Goal: Transaction & Acquisition: Purchase product/service

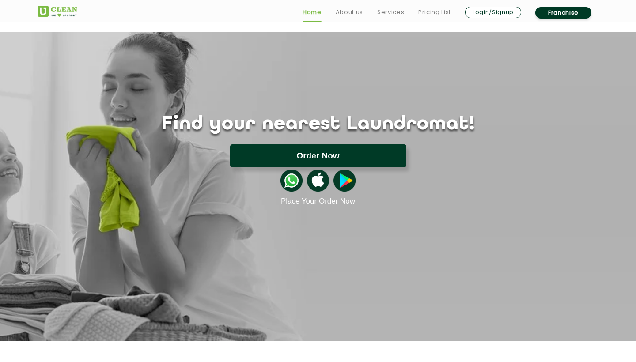
click at [378, 153] on button "Order Now" at bounding box center [318, 155] width 176 height 23
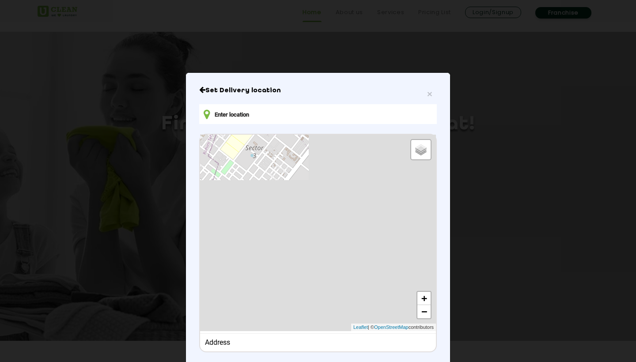
click at [274, 110] on input "text" at bounding box center [318, 114] width 238 height 20
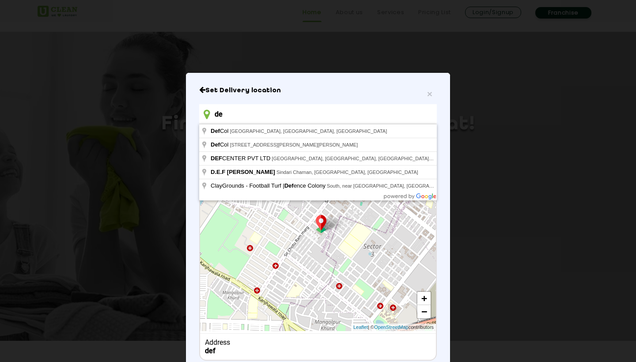
type input "d"
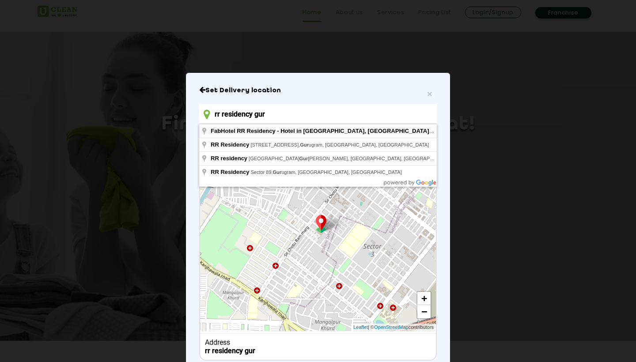
type input "FabHotel RR Residency - Hotel in [GEOGRAPHIC_DATA], [GEOGRAPHIC_DATA], [STREET_…"
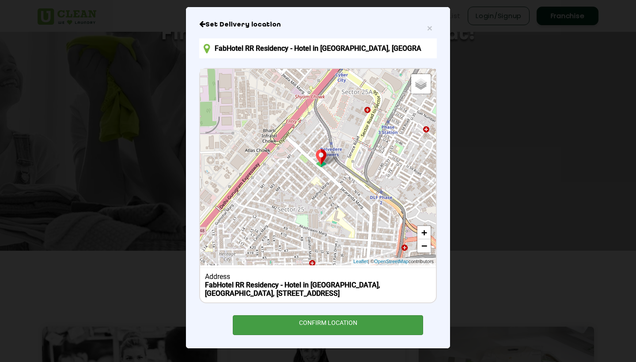
scroll to position [74, 0]
click at [345, 321] on div "CONFIRM LOCATION" at bounding box center [328, 325] width 190 height 20
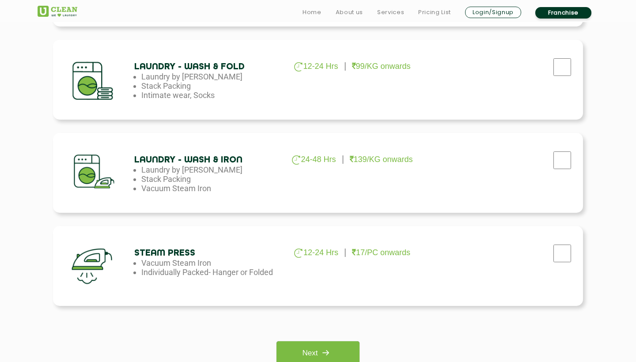
scroll to position [493, 0]
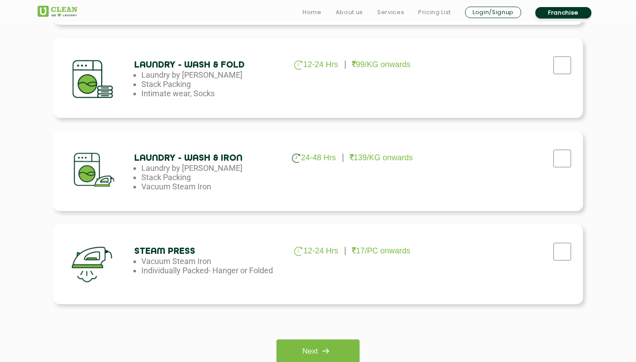
click at [245, 159] on h4 "Laundry - Wash & Iron" at bounding box center [205, 158] width 143 height 10
click at [387, 157] on p "139/KG onwards" at bounding box center [381, 157] width 63 height 9
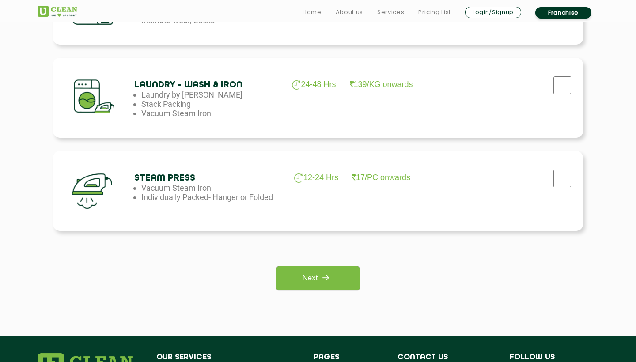
scroll to position [583, 0]
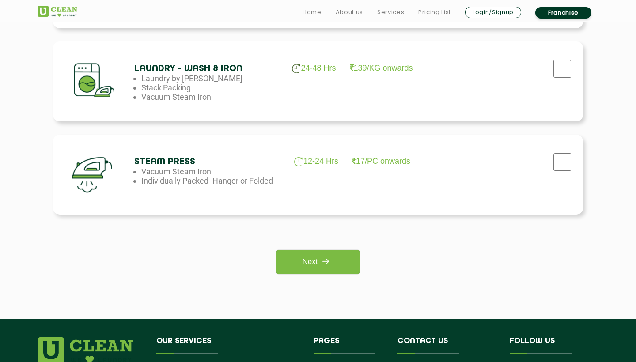
click at [92, 65] on div at bounding box center [97, 81] width 75 height 67
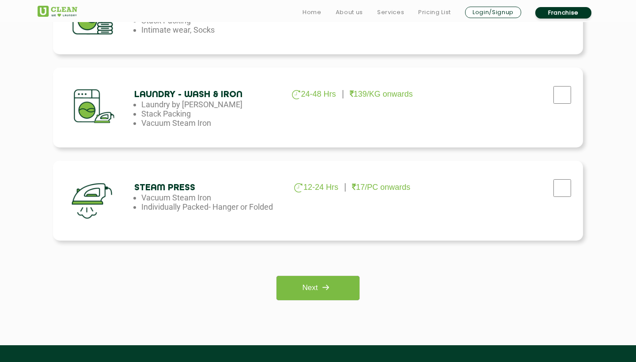
scroll to position [560, 0]
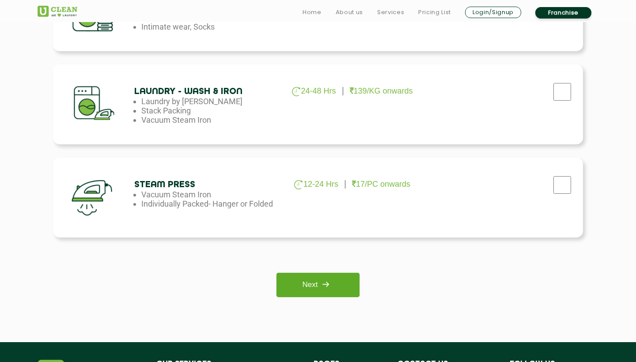
click at [303, 289] on link "Next" at bounding box center [318, 285] width 83 height 24
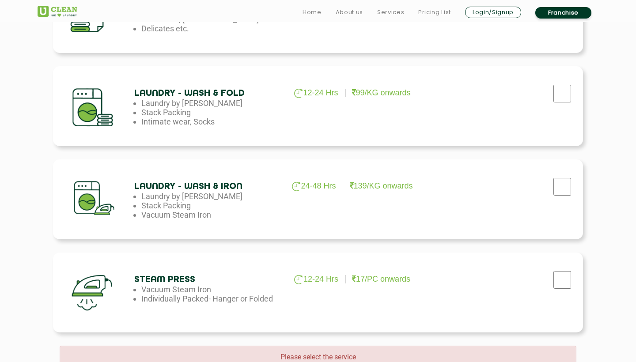
scroll to position [483, 0]
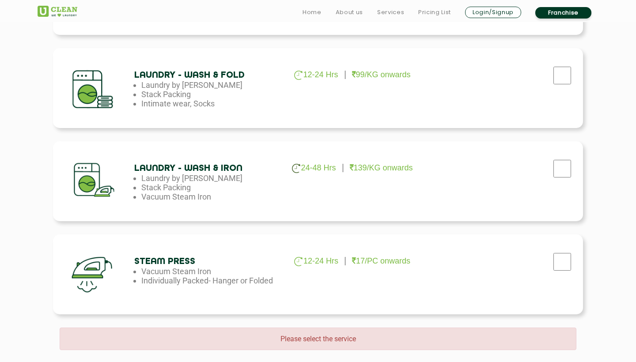
click at [314, 172] on p "24-48 Hrs" at bounding box center [314, 168] width 44 height 10
click at [296, 168] on img at bounding box center [296, 168] width 8 height 9
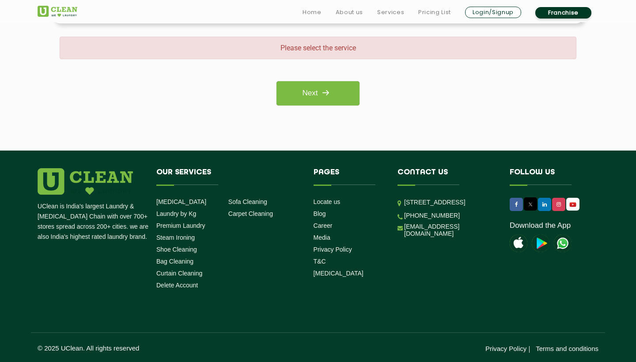
scroll to position [778, 0]
